Goal: Find specific page/section

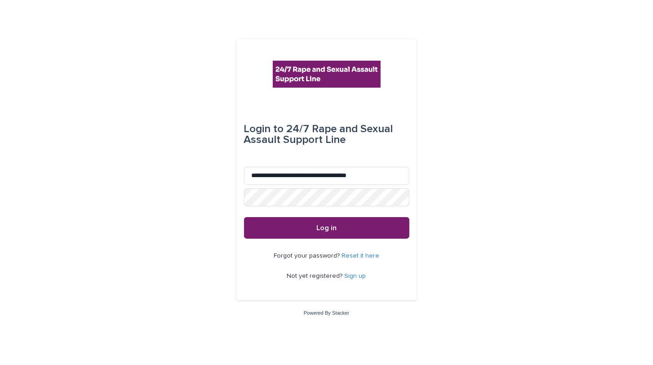
type input "**********"
click at [309, 232] on button "Log in" at bounding box center [326, 228] width 165 height 22
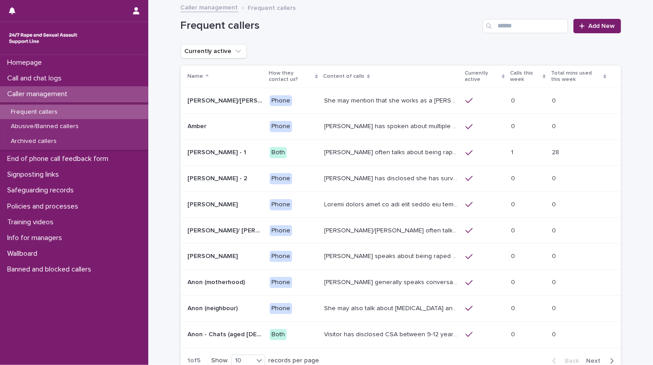
click at [359, 103] on p "She may mention that she works as a [PERSON_NAME], looking after two children. …" at bounding box center [392, 99] width 136 height 9
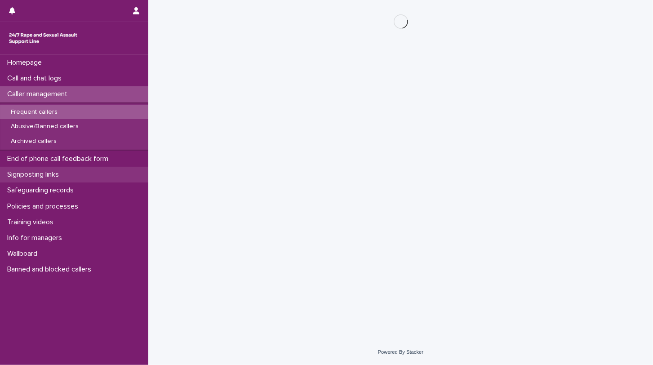
click at [46, 174] on p "Signposting links" at bounding box center [35, 174] width 62 height 9
